Goal: Transaction & Acquisition: Obtain resource

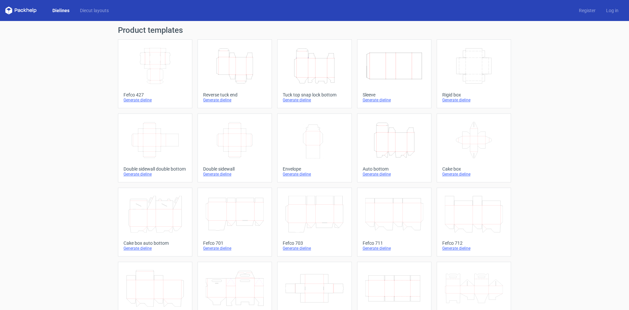
click at [240, 73] on icon "Height Depth Width" at bounding box center [235, 66] width 58 height 37
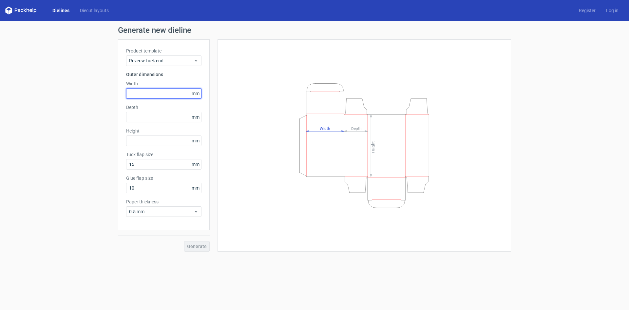
click at [152, 97] on input "text" at bounding box center [163, 93] width 75 height 10
type input "105"
type input "77"
type input "220"
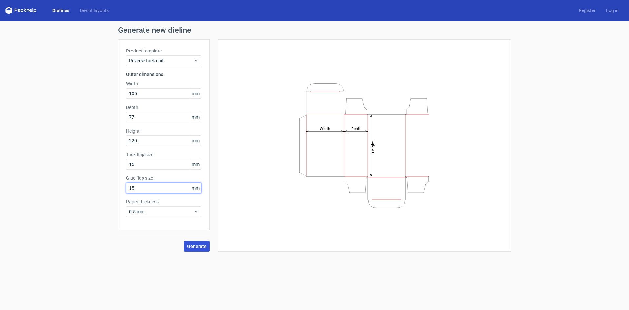
type input "15"
click at [195, 245] on span "Generate" at bounding box center [197, 246] width 20 height 5
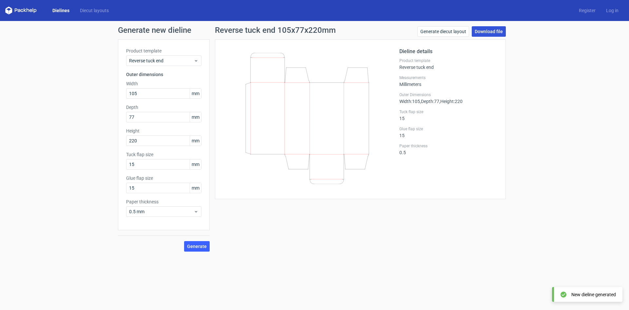
click at [482, 34] on link "Download file" at bounding box center [489, 31] width 34 height 10
click at [56, 11] on link "Dielines" at bounding box center [61, 10] width 28 height 7
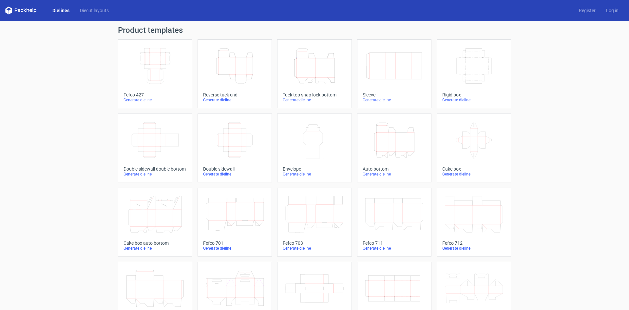
click at [391, 140] on icon "Height Depth Width" at bounding box center [394, 140] width 58 height 37
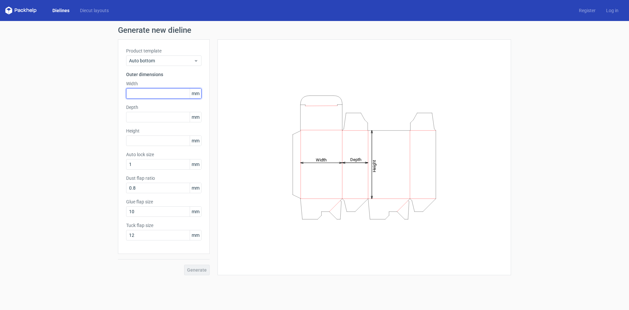
click at [168, 95] on input "text" at bounding box center [163, 93] width 75 height 10
type input "105"
type input "77"
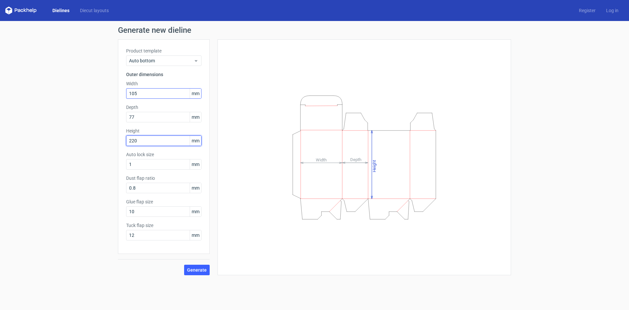
type input "220"
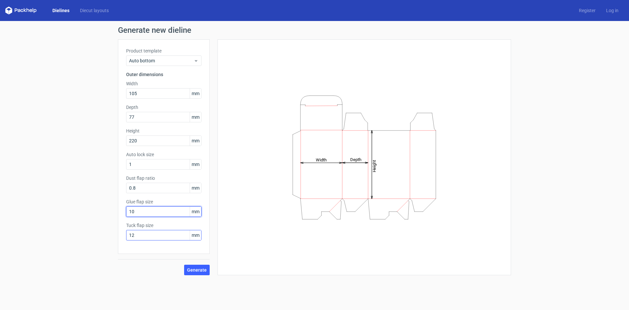
drag, startPoint x: 126, startPoint y: 211, endPoint x: 153, endPoint y: 240, distance: 39.6
click at [107, 212] on div "Generate new dieline Product template Auto bottom Outer dimensions Width 105 mm…" at bounding box center [314, 150] width 629 height 259
type input "15"
click at [201, 271] on span "Generate" at bounding box center [197, 269] width 20 height 5
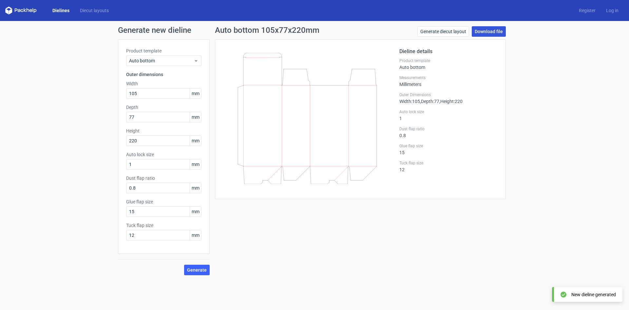
click at [493, 32] on link "Download file" at bounding box center [489, 31] width 34 height 10
